Goal: Task Accomplishment & Management: Manage account settings

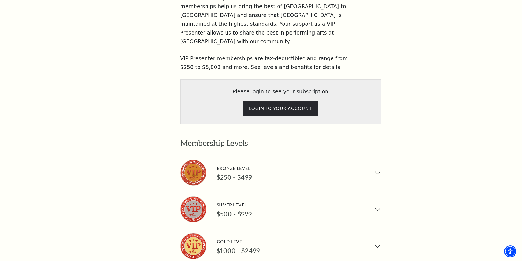
scroll to position [320, 0]
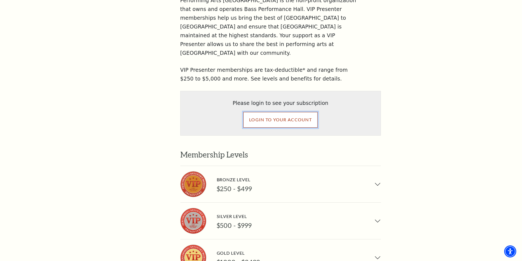
click at [284, 112] on input "LOGIN TO YOUR ACCOUNT" at bounding box center [280, 119] width 74 height 15
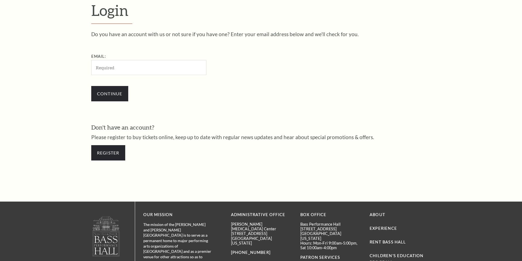
scroll to position [183, 0]
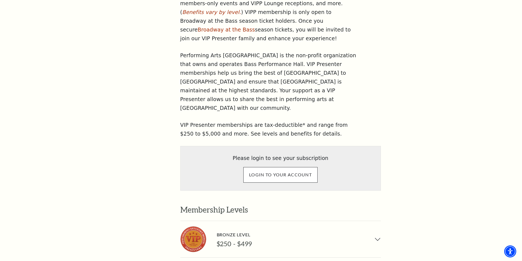
scroll to position [255, 0]
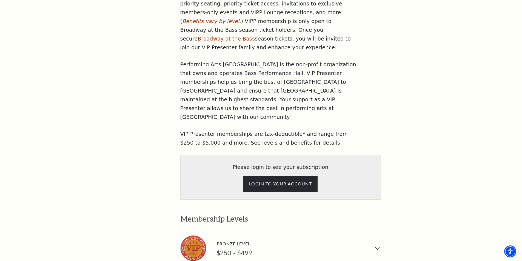
scroll to position [255, 0]
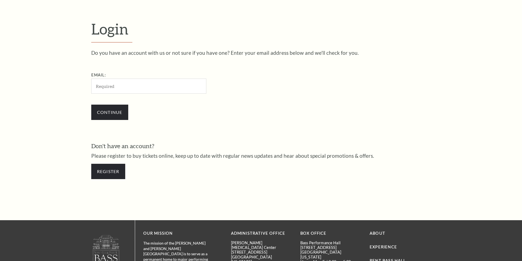
scroll to position [183, 0]
